Goal: Task Accomplishment & Management: Complete application form

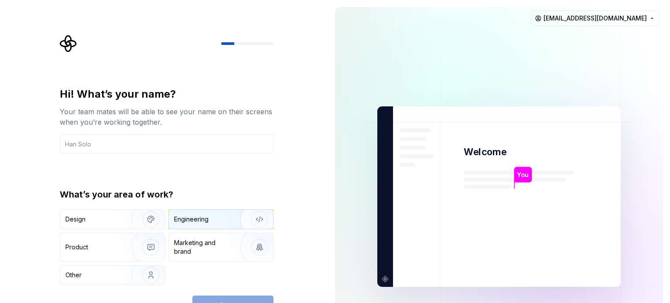
click at [212, 219] on div "Engineering" at bounding box center [208, 219] width 69 height 9
click at [321, 221] on div "Hi! What’s your name? Your team mates will be able to see your name on their sc…" at bounding box center [164, 197] width 328 height 394
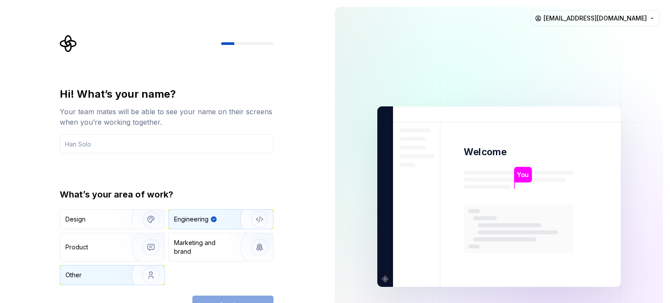
click at [103, 275] on div "Other" at bounding box center [90, 275] width 51 height 9
click at [204, 219] on div "Engineering" at bounding box center [191, 219] width 34 height 9
click at [231, 298] on div "Continue" at bounding box center [232, 305] width 81 height 19
click at [379, 236] on img at bounding box center [498, 197] width 353 height 412
drag, startPoint x: 305, startPoint y: 58, endPoint x: 299, endPoint y: 22, distance: 37.1
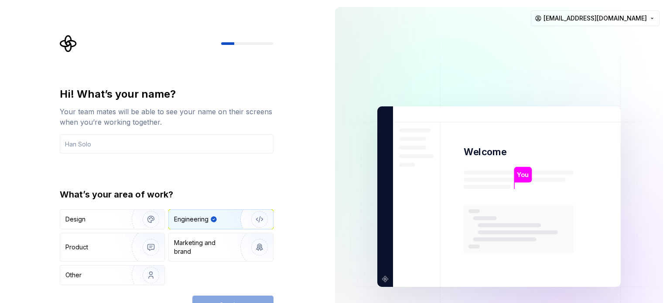
click at [299, 22] on div "Hi! What’s your name? Your team mates will be able to see your name on their sc…" at bounding box center [164, 197] width 328 height 394
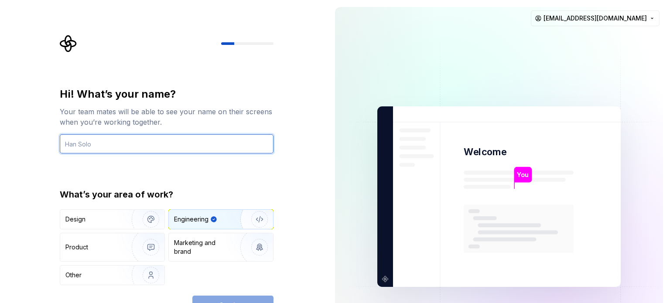
click at [78, 147] on input "text" at bounding box center [167, 143] width 214 height 19
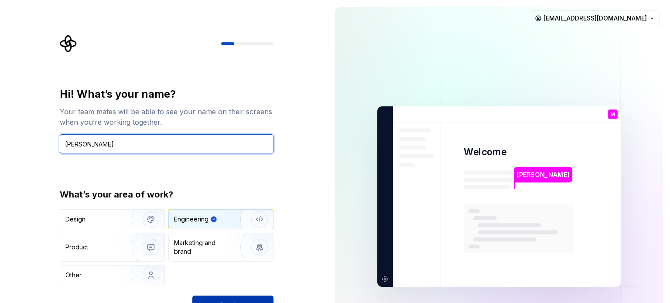
type input "Marcos Freitas"
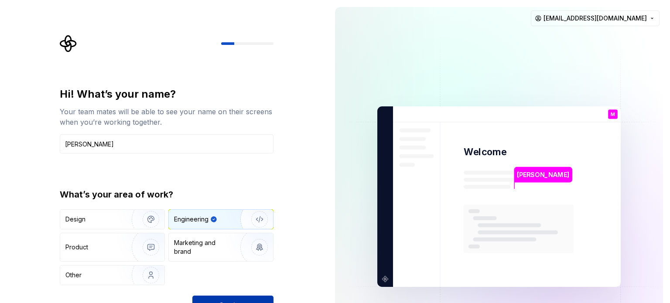
click at [228, 297] on button "Continue" at bounding box center [232, 305] width 81 height 19
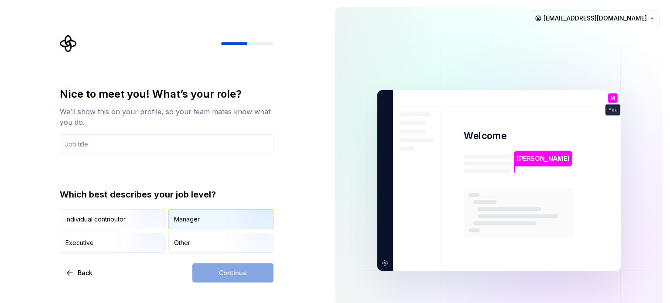
click at [184, 218] on div "Manager" at bounding box center [187, 219] width 26 height 9
click at [97, 242] on div "Executive" at bounding box center [112, 242] width 104 height 19
click at [207, 222] on div "Manager" at bounding box center [221, 219] width 104 height 19
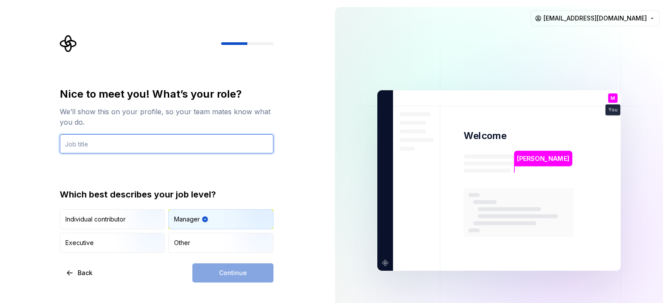
click at [199, 137] on input "text" at bounding box center [167, 143] width 214 height 19
type input "A"
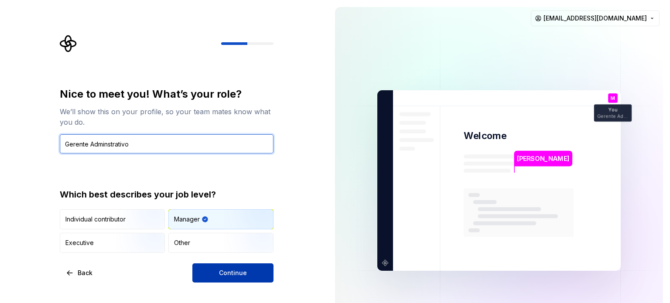
type input "Gerente Adminstrativo"
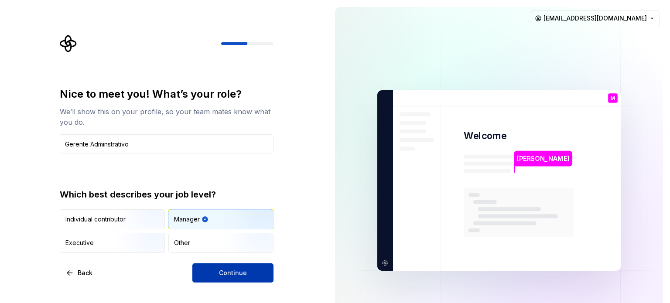
click at [248, 271] on button "Continue" at bounding box center [232, 273] width 81 height 19
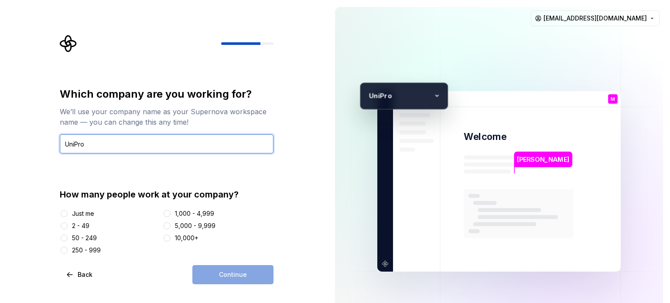
type input "UniPro"
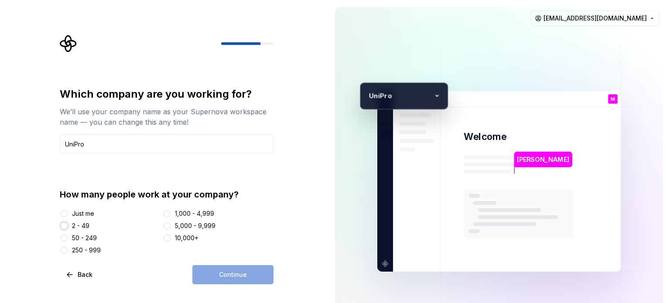
click at [63, 225] on button "2 - 49" at bounding box center [64, 226] width 7 height 7
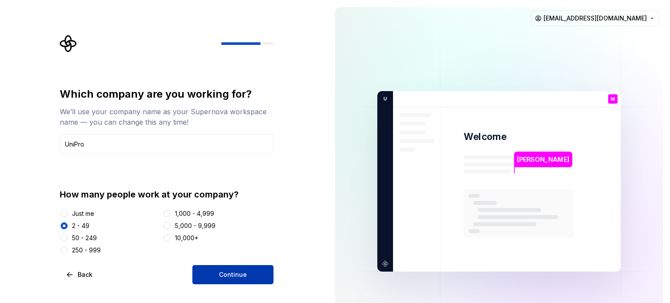
click at [219, 278] on button "Continue" at bounding box center [232, 274] width 81 height 19
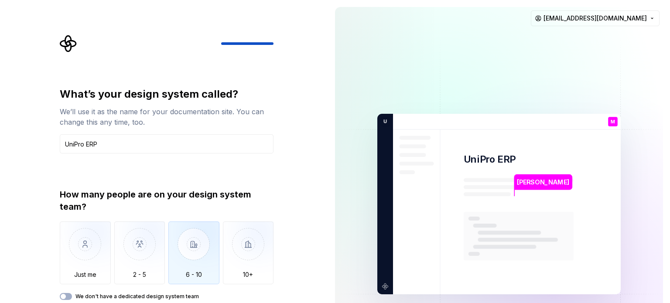
click at [193, 243] on img "button" at bounding box center [193, 251] width 51 height 58
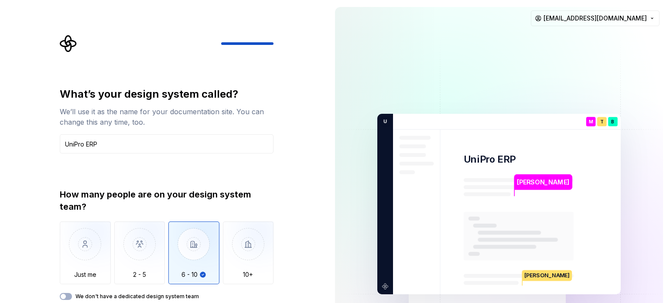
click at [322, 265] on div "What’s your design system called? We’ll use it as the name for your documentati…" at bounding box center [164, 204] width 328 height 408
click at [250, 260] on img "button" at bounding box center [248, 251] width 51 height 58
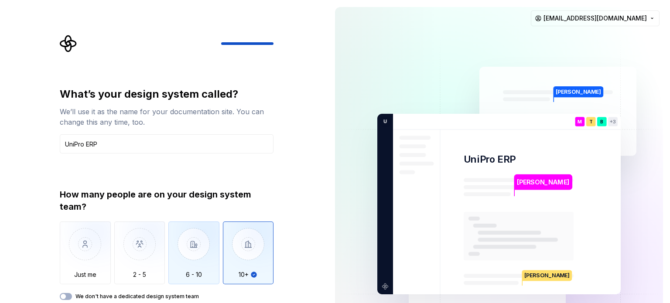
click at [196, 257] on img "button" at bounding box center [193, 251] width 51 height 58
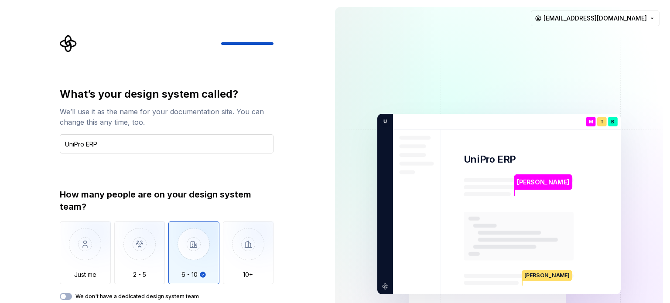
click at [140, 144] on input "UniPro ERP" at bounding box center [167, 143] width 214 height 19
click at [204, 251] on img "button" at bounding box center [193, 251] width 51 height 58
click at [151, 139] on input "UniPro ERP" at bounding box center [167, 143] width 214 height 19
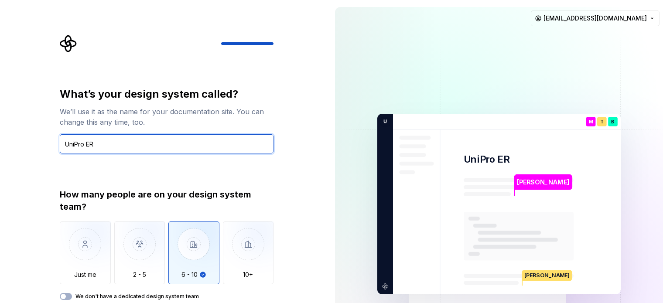
type input "UniPro ERP"
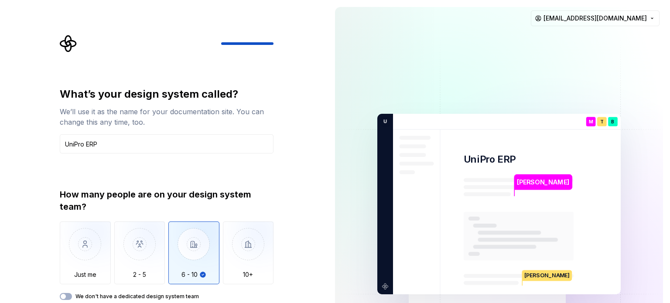
click at [315, 229] on div "What’s your design system called? We’ll use it as the name for your documentati…" at bounding box center [164, 204] width 328 height 408
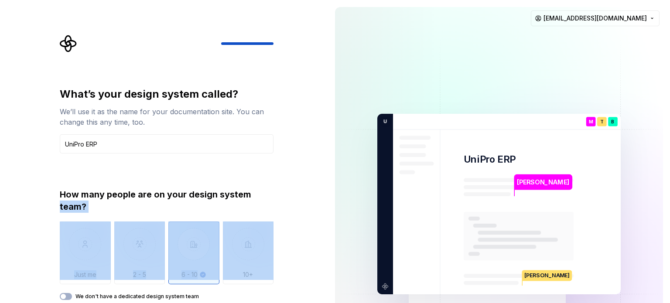
drag, startPoint x: 326, startPoint y: 264, endPoint x: 316, endPoint y: 174, distance: 90.9
click at [316, 174] on div "What’s your design system called? We’ll use it as the name for your documentati…" at bounding box center [164, 204] width 328 height 408
click at [317, 218] on div "What’s your design system called? We’ll use it as the name for your documentati…" at bounding box center [164, 204] width 328 height 408
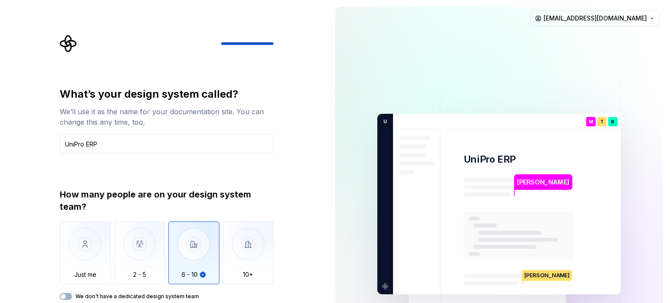
click at [347, 203] on img at bounding box center [498, 204] width 353 height 412
click at [65, 297] on span "button" at bounding box center [63, 296] width 5 height 5
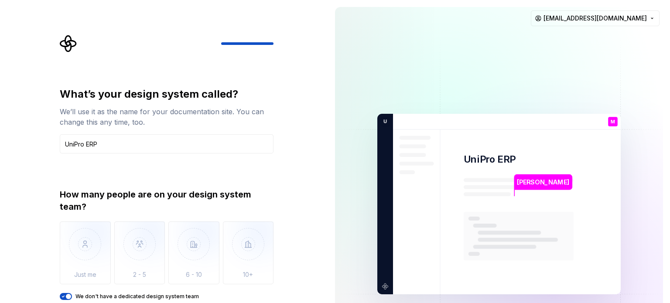
click at [65, 297] on icon "button" at bounding box center [63, 296] width 7 height 5
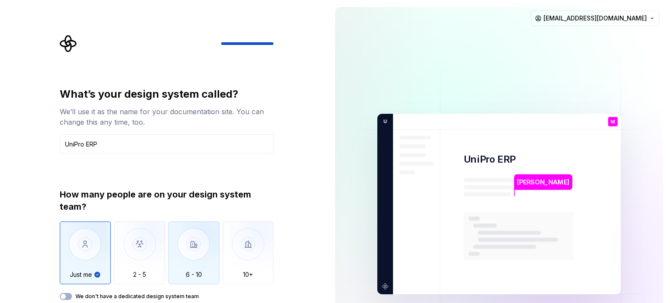
click at [188, 260] on img "button" at bounding box center [193, 251] width 51 height 58
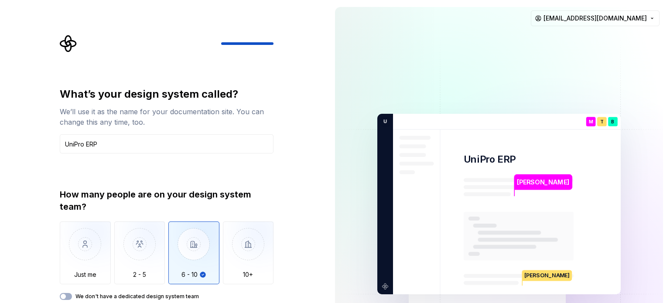
click at [385, 288] on img at bounding box center [498, 204] width 353 height 412
click at [606, 302] on img at bounding box center [498, 204] width 353 height 412
click at [586, 112] on img at bounding box center [498, 204] width 353 height 412
click at [268, 286] on div "How many people are on your design system team? Just me 2 - 5 6 - 10 10+ We don…" at bounding box center [167, 244] width 214 height 112
click at [271, 287] on div "How many people are on your design system team? Just me 2 - 5 6 - 10 10+ We don…" at bounding box center [167, 244] width 214 height 112
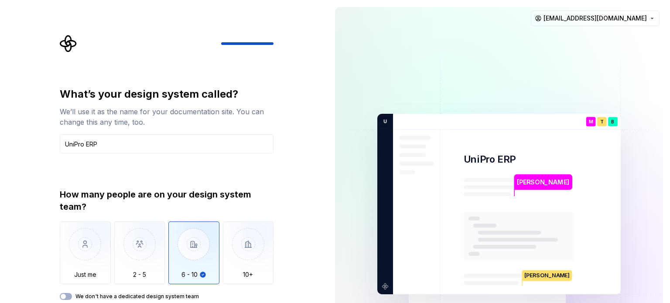
click at [358, 303] on img at bounding box center [498, 204] width 353 height 412
click at [541, 273] on p "Thomas" at bounding box center [547, 275] width 49 height 11
click at [605, 250] on img at bounding box center [498, 204] width 353 height 412
click at [642, 79] on img at bounding box center [498, 204] width 353 height 412
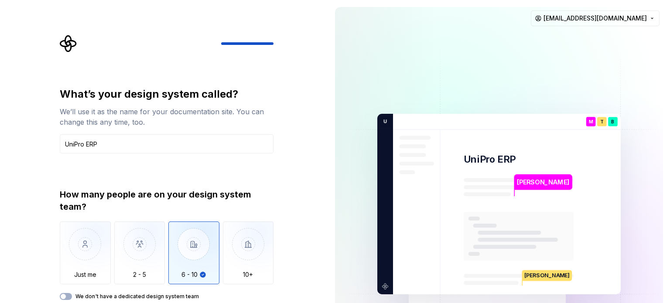
click at [254, 188] on div "What’s your design system called? We’ll use it as the name for your documentati…" at bounding box center [167, 193] width 214 height 213
click at [317, 255] on div "What’s your design system called? We’ll use it as the name for your documentati…" at bounding box center [164, 204] width 328 height 408
click at [243, 254] on img "button" at bounding box center [248, 251] width 51 height 58
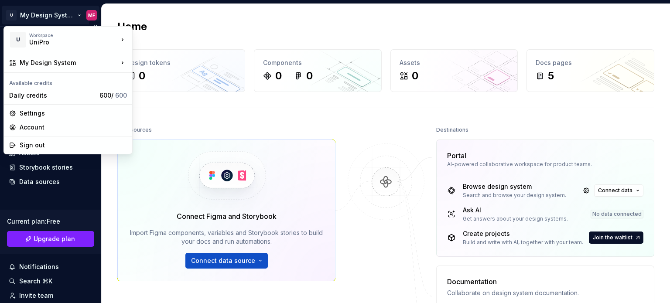
click at [45, 14] on html "U My Design System MF Home Documentation Analytics Code automation Design syste…" at bounding box center [335, 151] width 670 height 303
click at [47, 39] on div "UniPro" at bounding box center [66, 42] width 74 height 9
click at [158, 36] on div "UniPro" at bounding box center [175, 37] width 57 height 9
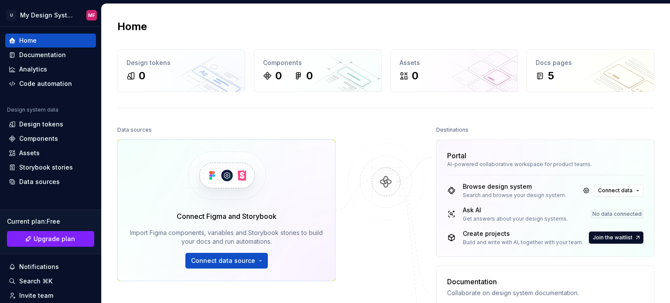
click at [532, 161] on div "AI-powered collaborative workspace for product teams." at bounding box center [545, 164] width 196 height 7
click at [54, 84] on div "Code automation" at bounding box center [45, 83] width 53 height 9
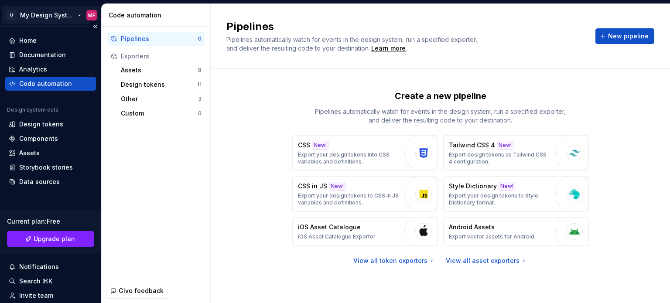
click at [8, 17] on html "U My Design System MF Home Documentation Analytics Code automation Design syste…" at bounding box center [335, 151] width 670 height 303
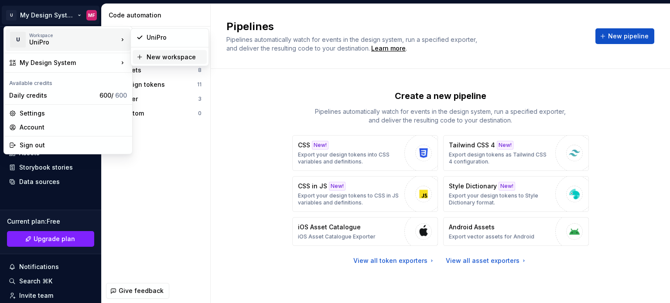
click at [171, 60] on div "New workspace" at bounding box center [175, 57] width 57 height 9
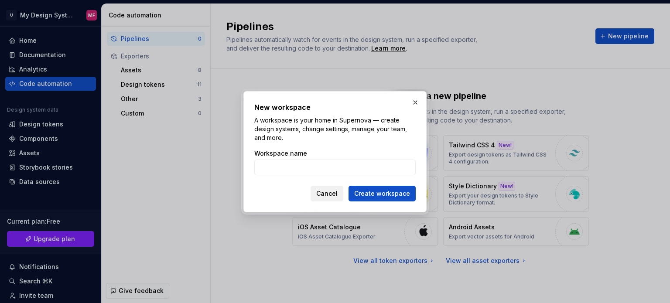
click at [332, 193] on span "Cancel" at bounding box center [326, 193] width 21 height 9
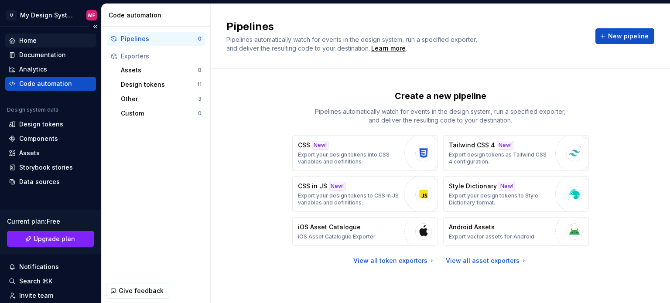
click at [36, 40] on div "Home" at bounding box center [27, 40] width 17 height 9
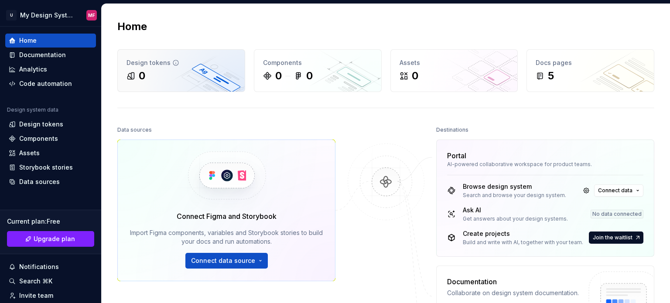
click at [177, 91] on div "Design tokens 0" at bounding box center [181, 71] width 127 height 42
